Goal: Task Accomplishment & Management: Manage account settings

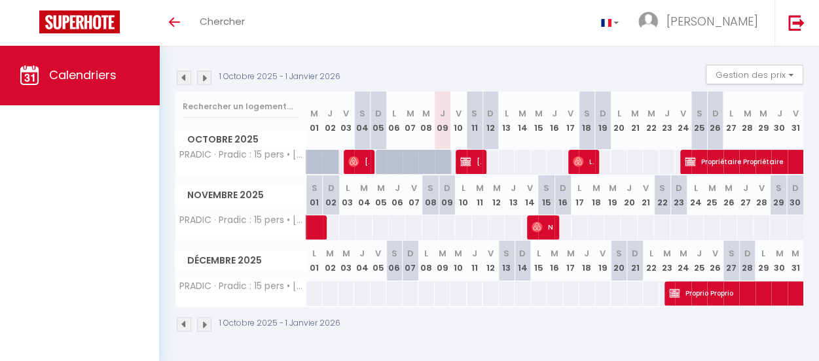
scroll to position [131, 0]
click at [202, 317] on img at bounding box center [204, 324] width 14 height 14
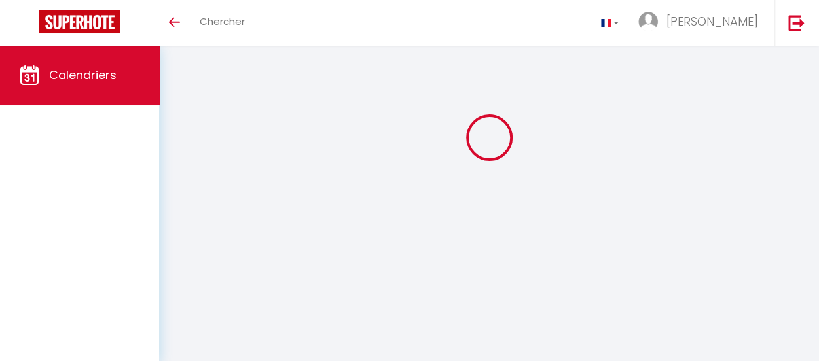
scroll to position [46, 0]
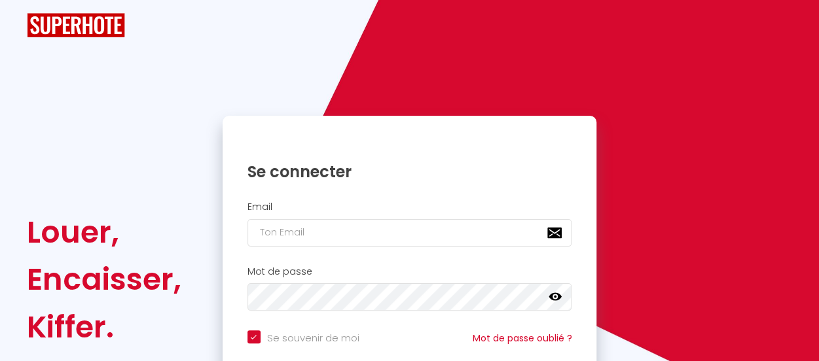
checkbox input "true"
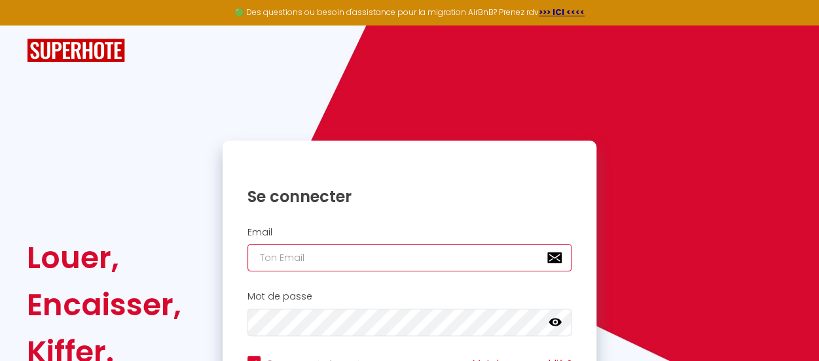
type input "[EMAIL_ADDRESS][DOMAIN_NAME]"
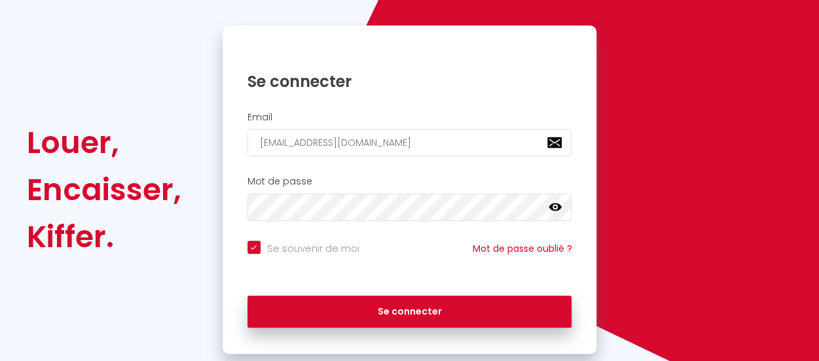
scroll to position [131, 0]
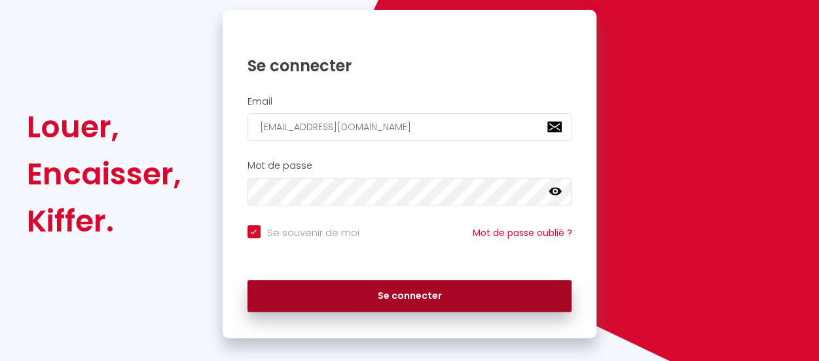
click at [414, 296] on button "Se connecter" at bounding box center [409, 296] width 325 height 33
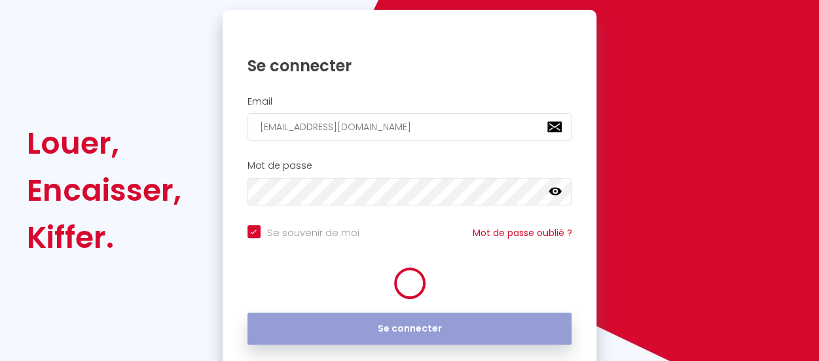
checkbox input "true"
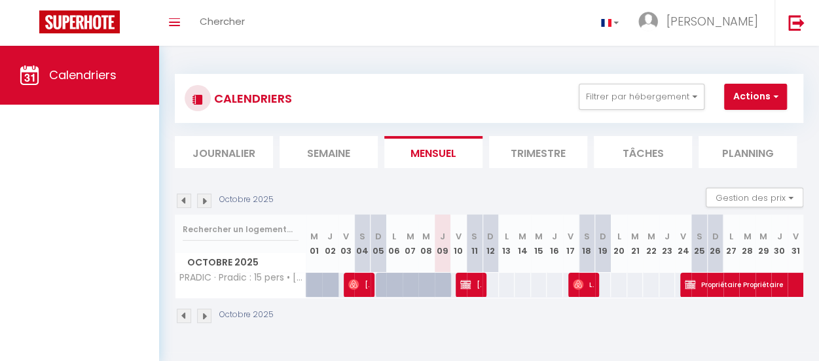
click at [203, 315] on img at bounding box center [204, 316] width 14 height 14
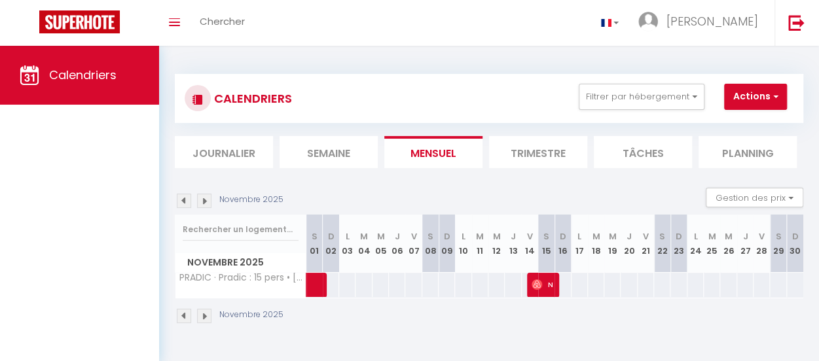
click at [203, 315] on img at bounding box center [204, 316] width 14 height 14
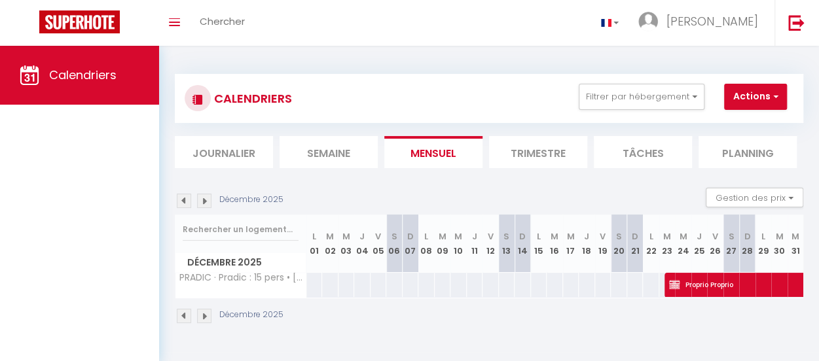
click at [203, 315] on img at bounding box center [204, 316] width 14 height 14
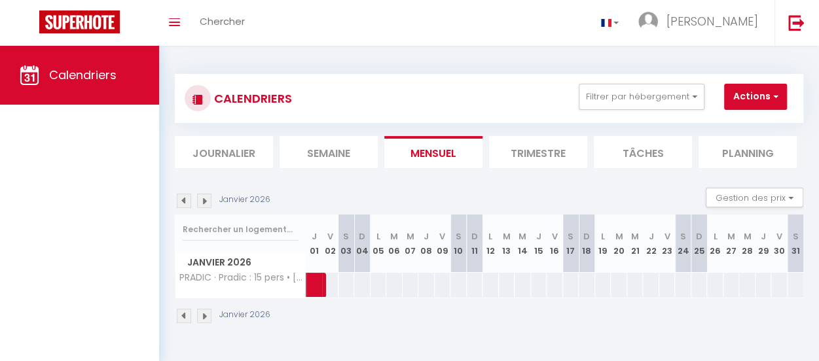
click at [204, 315] on img at bounding box center [204, 316] width 14 height 14
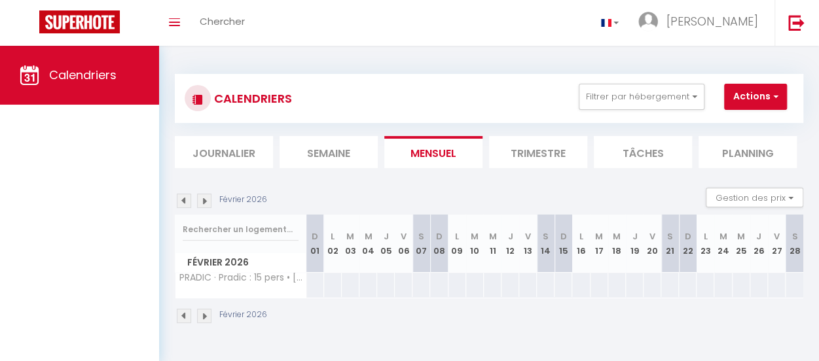
click at [204, 315] on img at bounding box center [204, 316] width 14 height 14
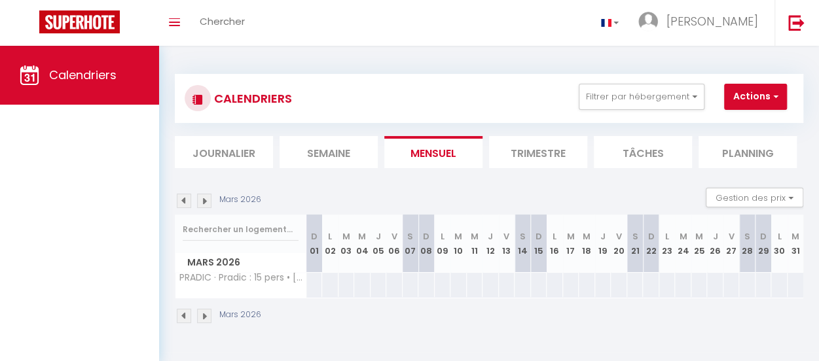
click at [205, 315] on img at bounding box center [204, 316] width 14 height 14
